Goal: Task Accomplishment & Management: Use online tool/utility

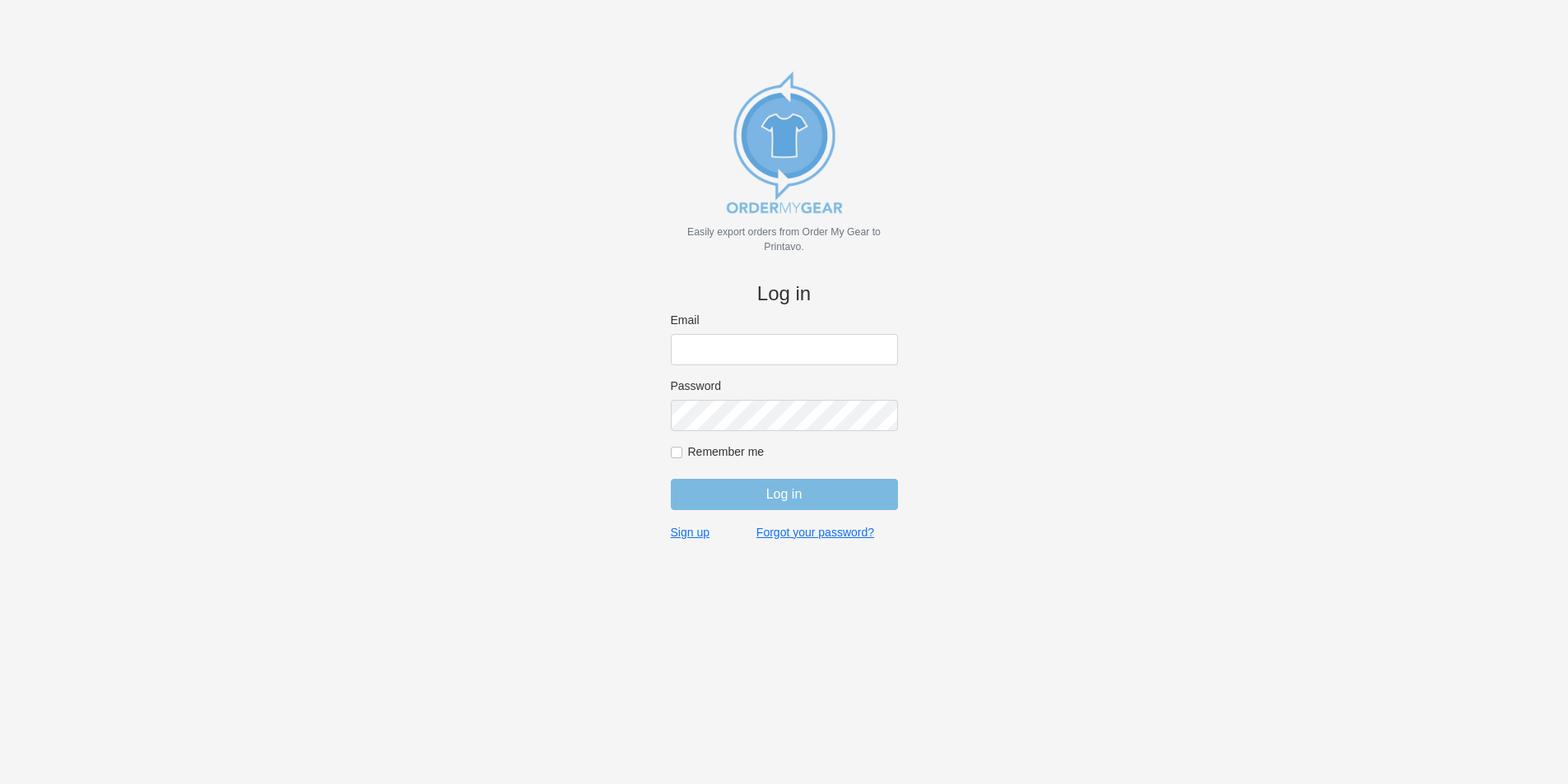
type input "[PERSON_NAME][EMAIL_ADDRESS][DOMAIN_NAME]"
click at [775, 486] on input "Log in" at bounding box center [784, 494] width 227 height 31
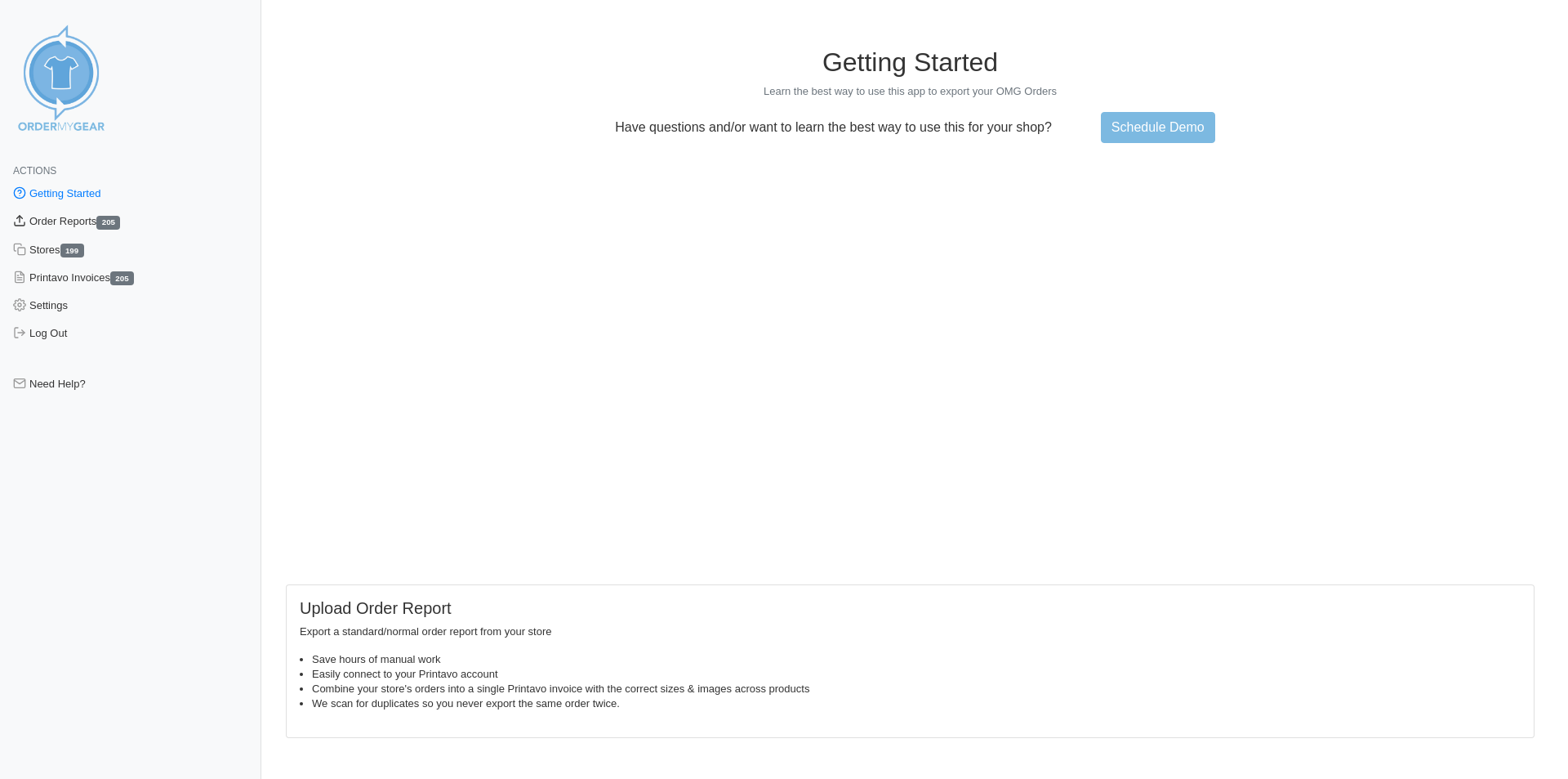
click at [79, 221] on link "Order Reports 205" at bounding box center [130, 221] width 262 height 28
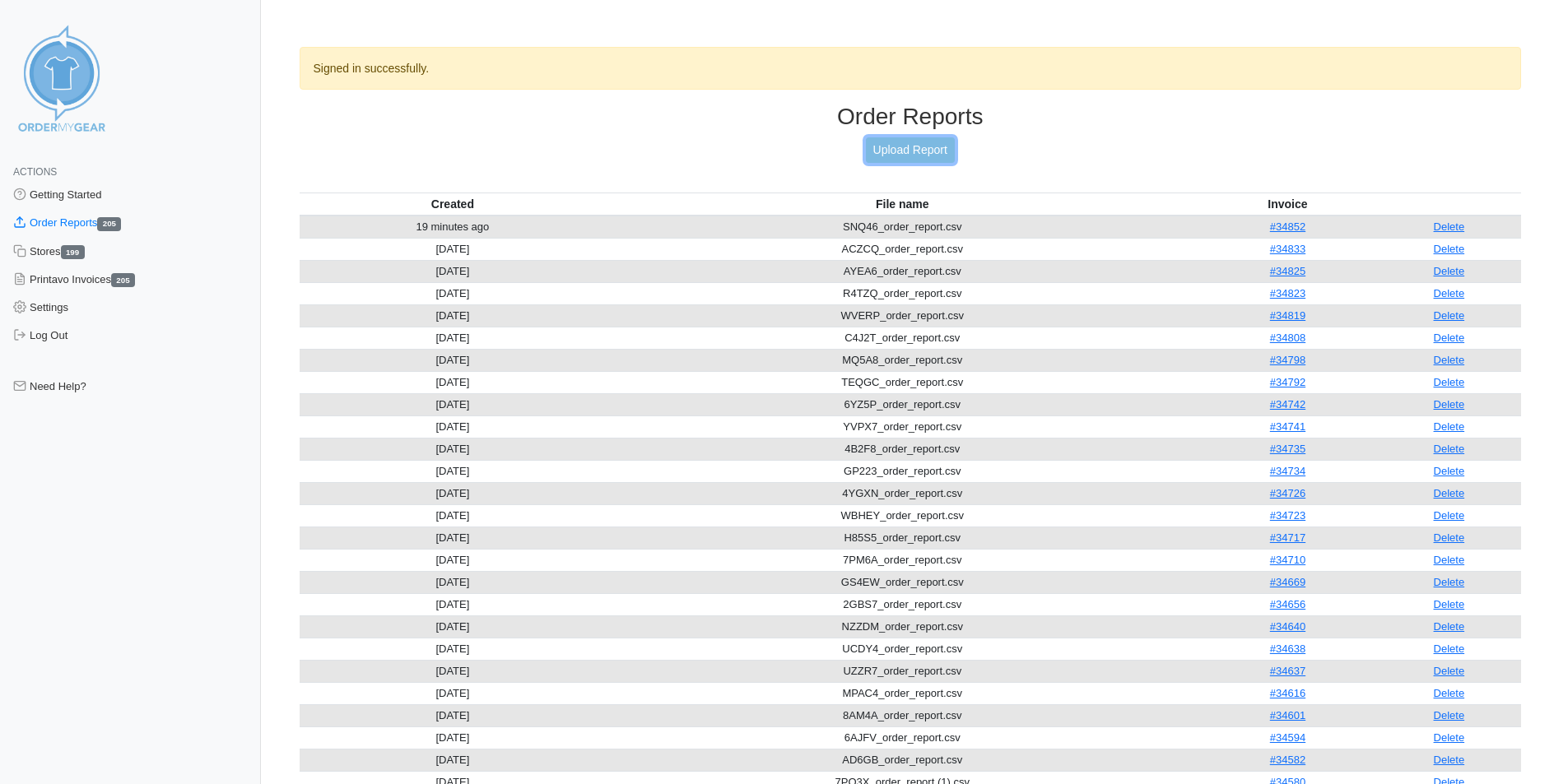
click at [902, 157] on link "Upload Report" at bounding box center [909, 150] width 89 height 25
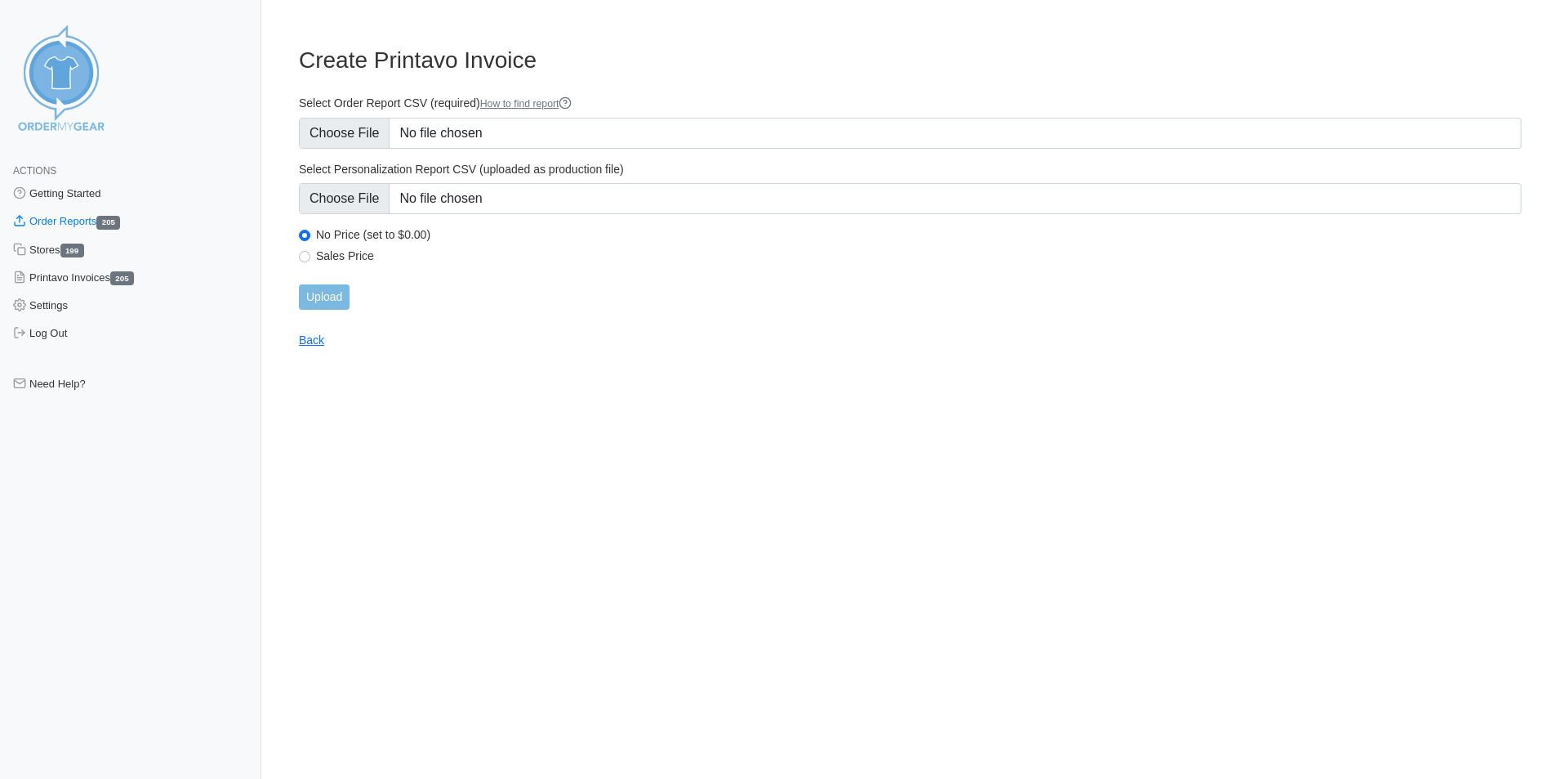
type input "C:\fakepath\EARFC_order_report.csv"
click at [313, 303] on input "Upload" at bounding box center [324, 297] width 50 height 25
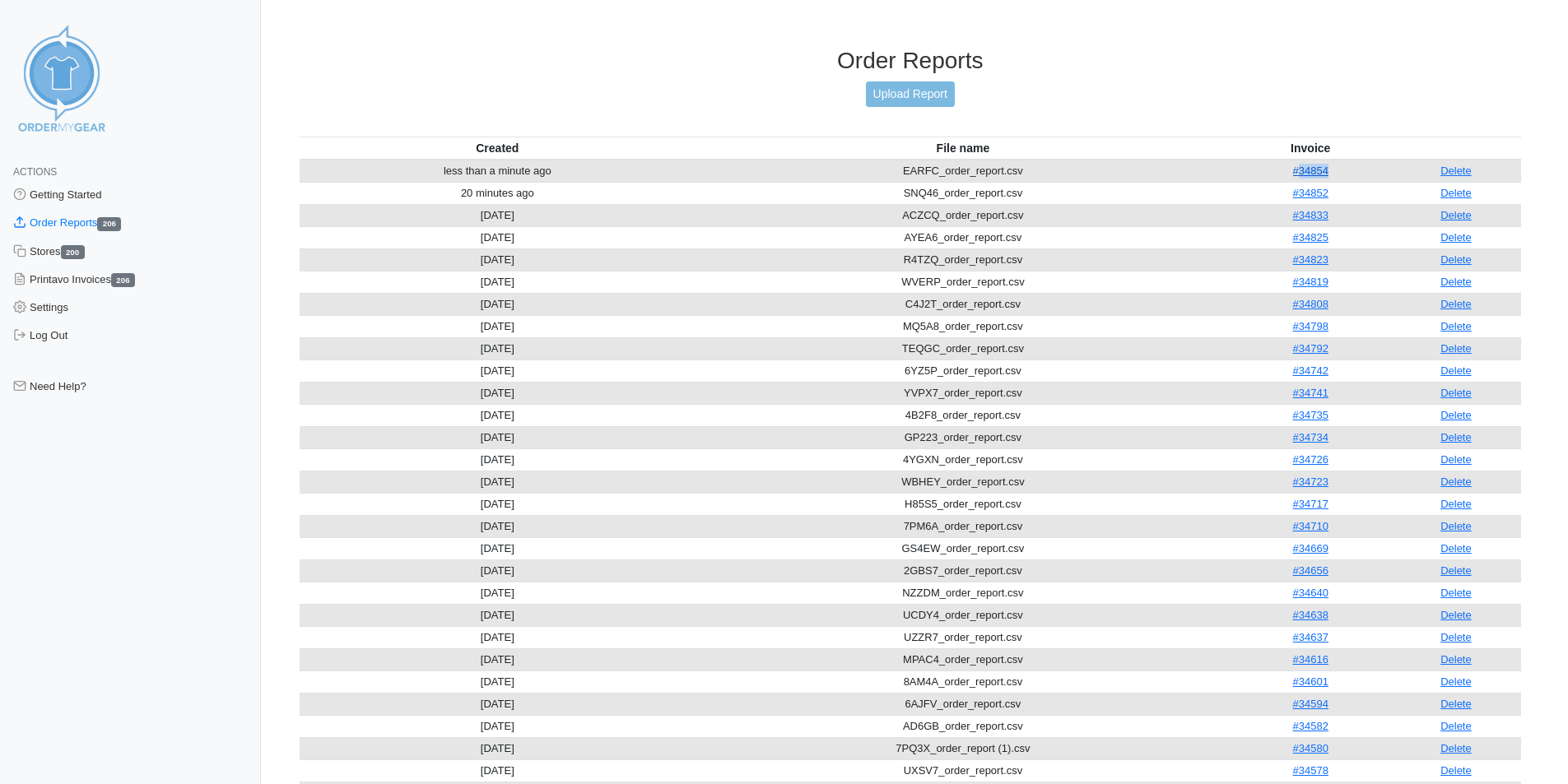
drag, startPoint x: 1331, startPoint y: 172, endPoint x: 1296, endPoint y: 171, distance: 35.0
click at [1296, 171] on td "#34854" at bounding box center [1310, 171] width 161 height 23
copy link "34854"
